Goal: Browse casually: Explore the website without a specific task or goal

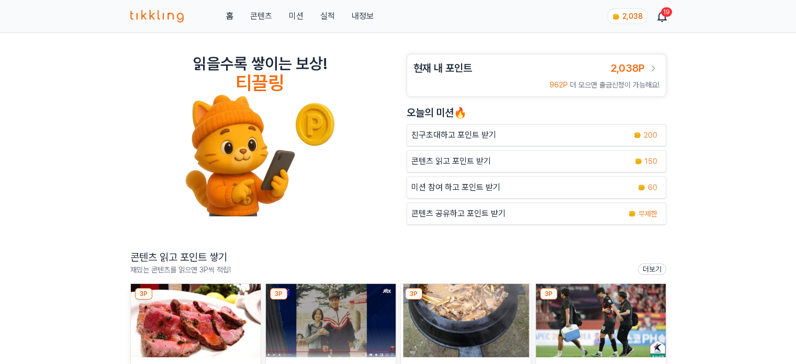
click at [190, 320] on img at bounding box center [196, 320] width 130 height 73
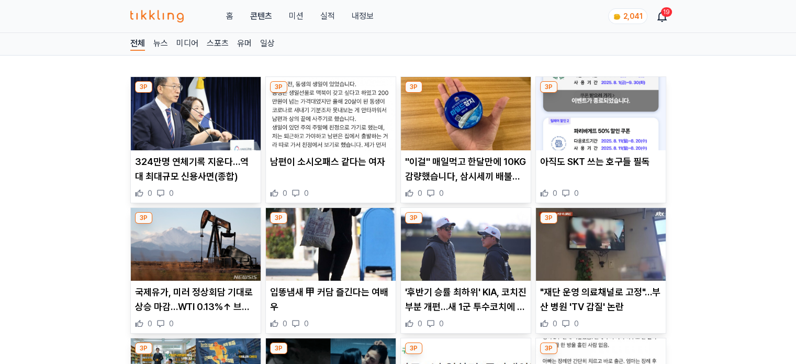
click at [303, 134] on img at bounding box center [331, 113] width 130 height 73
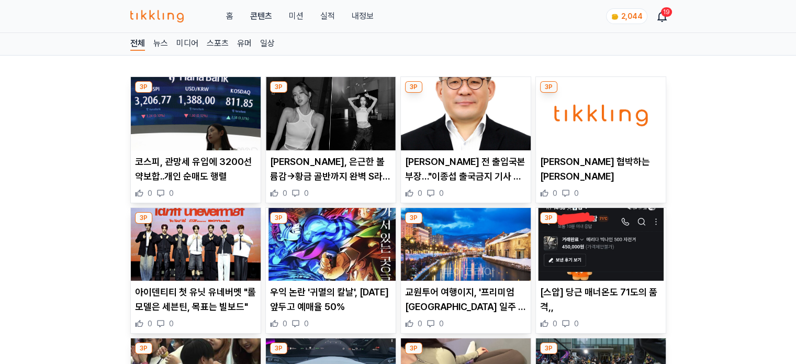
click at [455, 122] on img at bounding box center [466, 113] width 130 height 73
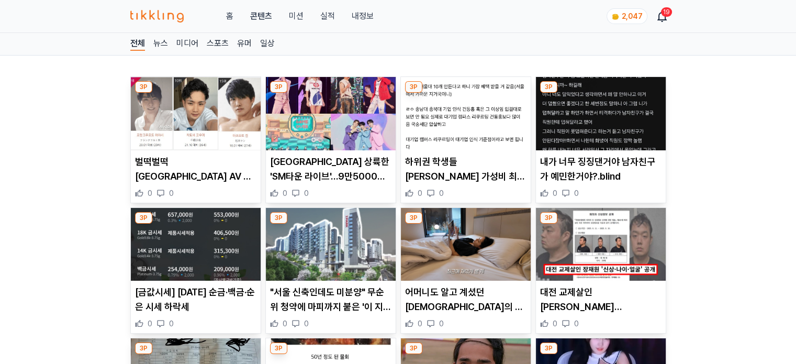
click at [203, 125] on img at bounding box center [196, 113] width 130 height 73
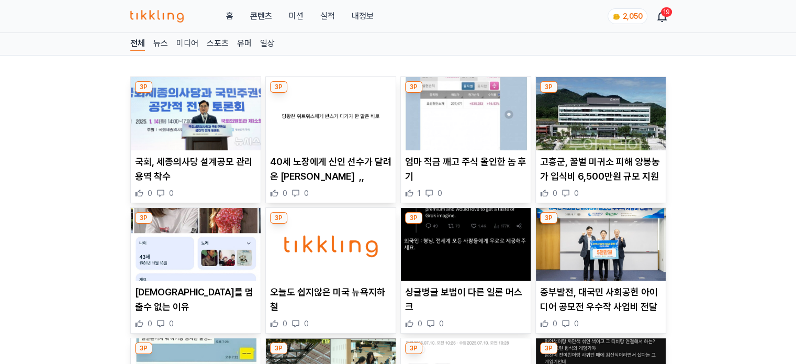
click at [211, 136] on img at bounding box center [196, 113] width 130 height 73
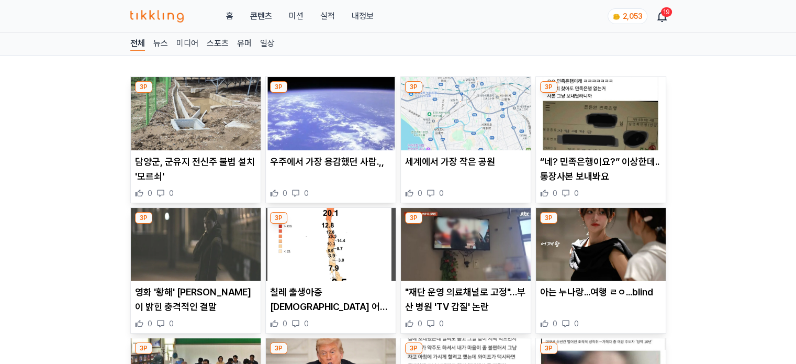
click at [479, 139] on img at bounding box center [466, 113] width 130 height 73
